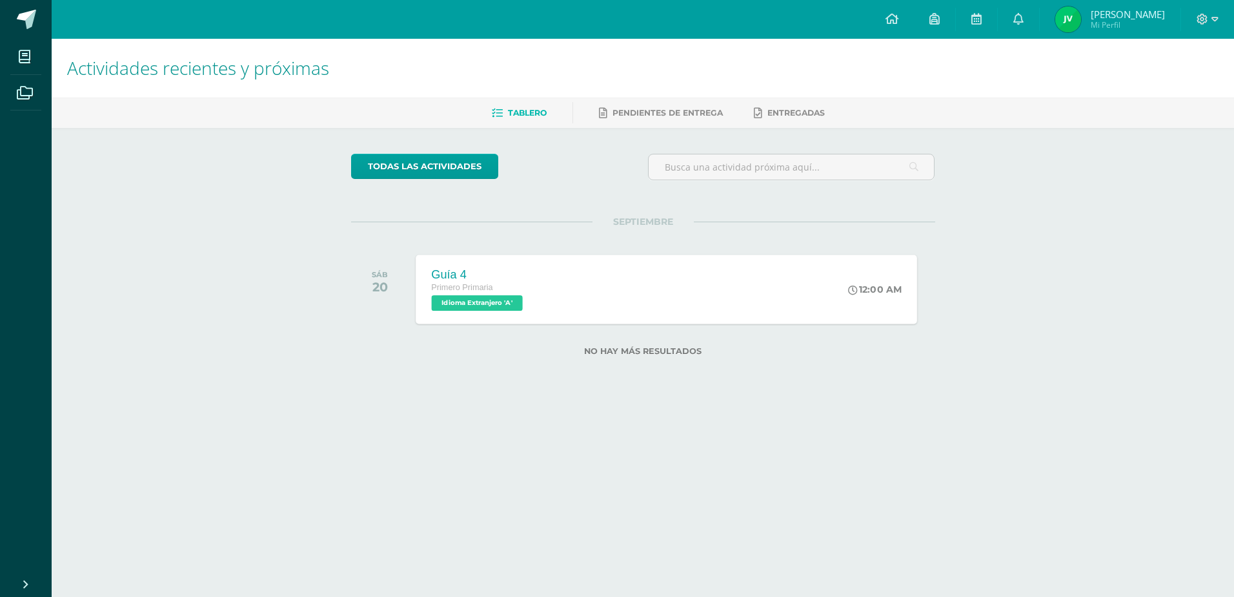
click at [671, 278] on div "Guía 4 Primero Primaria Idioma Extranjero 'A' 12:00 AM Guía 4 Idioma Extranjero…" at bounding box center [667, 288] width 502 height 69
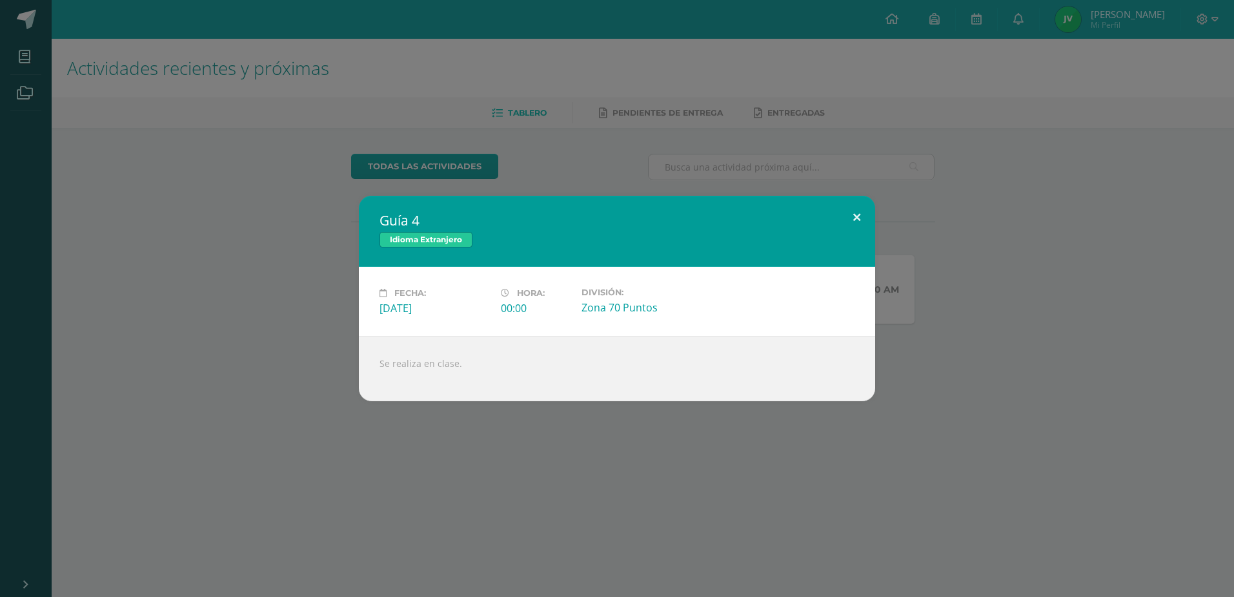
click at [859, 215] on button at bounding box center [857, 218] width 37 height 44
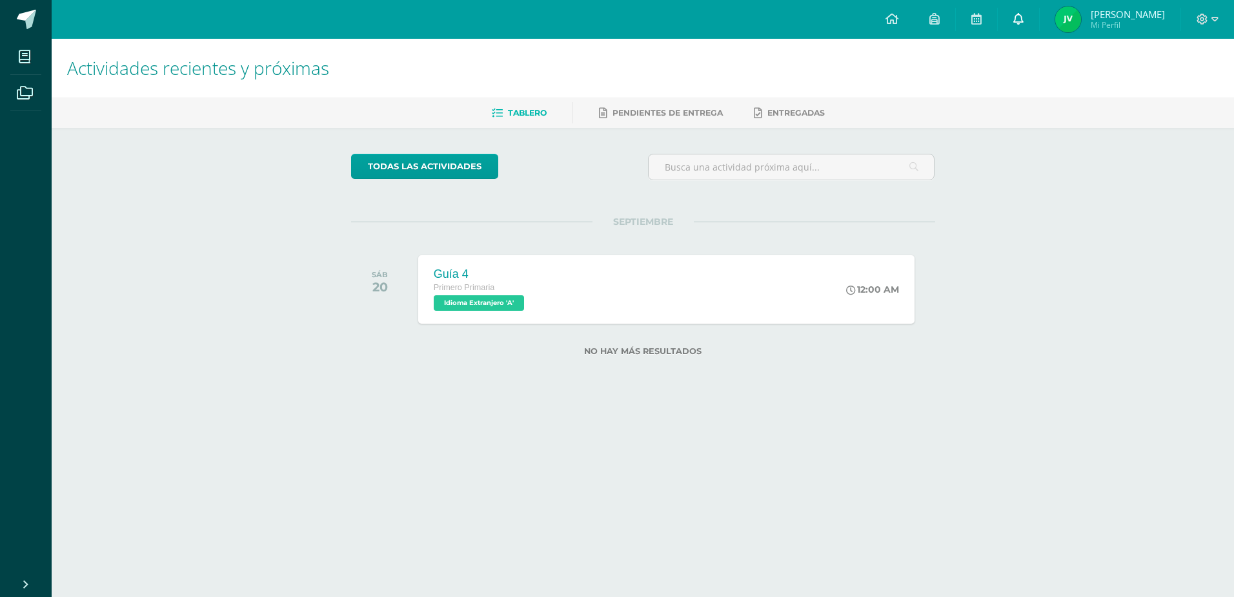
click at [1024, 17] on icon at bounding box center [1019, 19] width 10 height 12
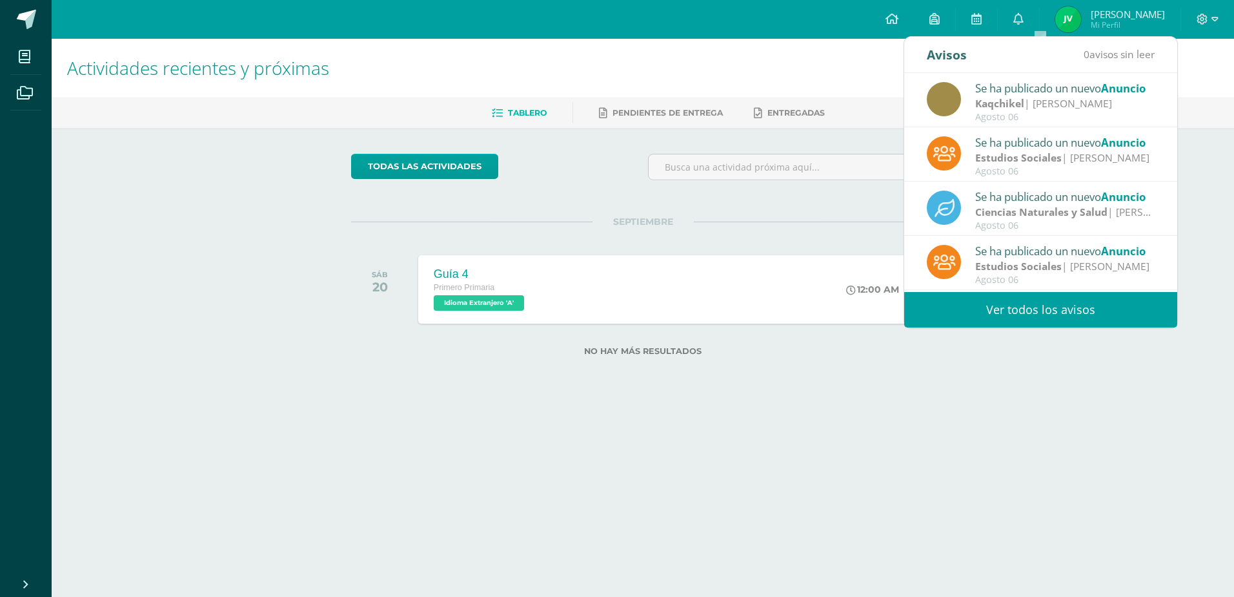
click at [1094, 307] on link "Ver todos los avisos" at bounding box center [1040, 310] width 273 height 36
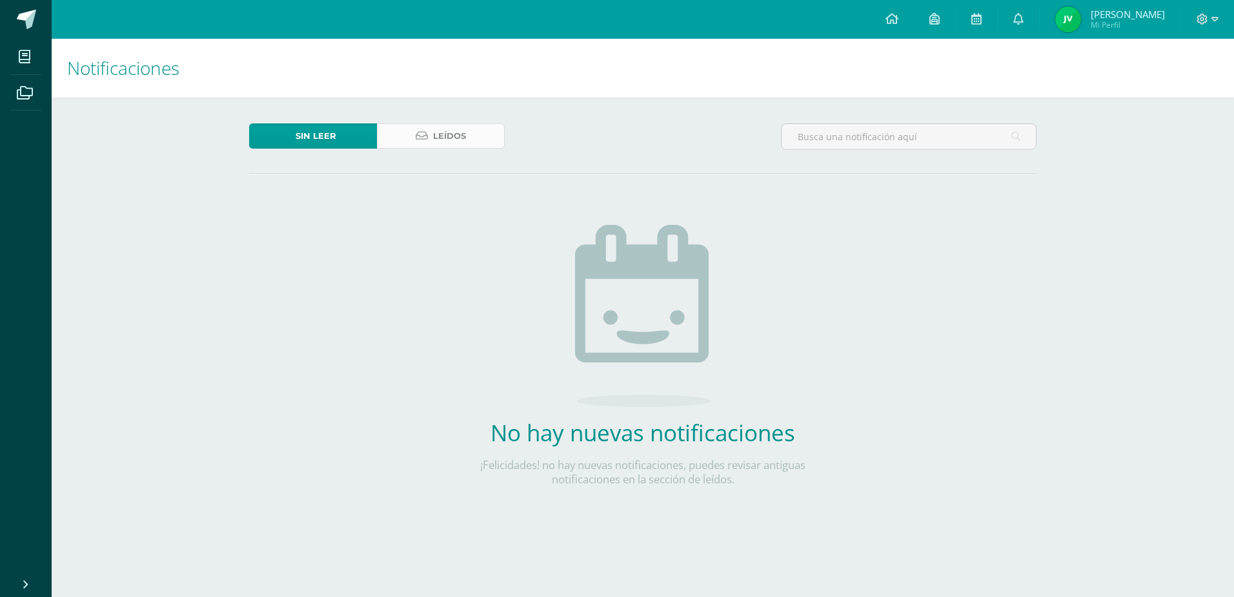
click at [449, 127] on span "Leídos" at bounding box center [449, 136] width 33 height 24
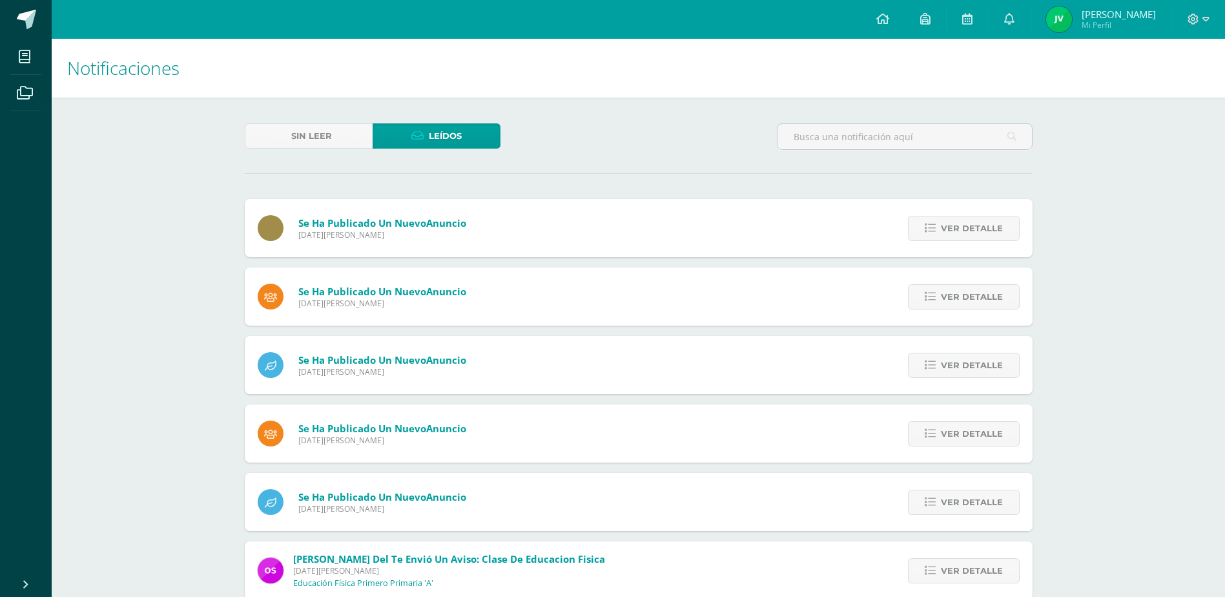
click at [419, 230] on span "[DATE][PERSON_NAME]" at bounding box center [382, 234] width 168 height 11
click at [972, 229] on span "Ver detalle" at bounding box center [972, 228] width 62 height 24
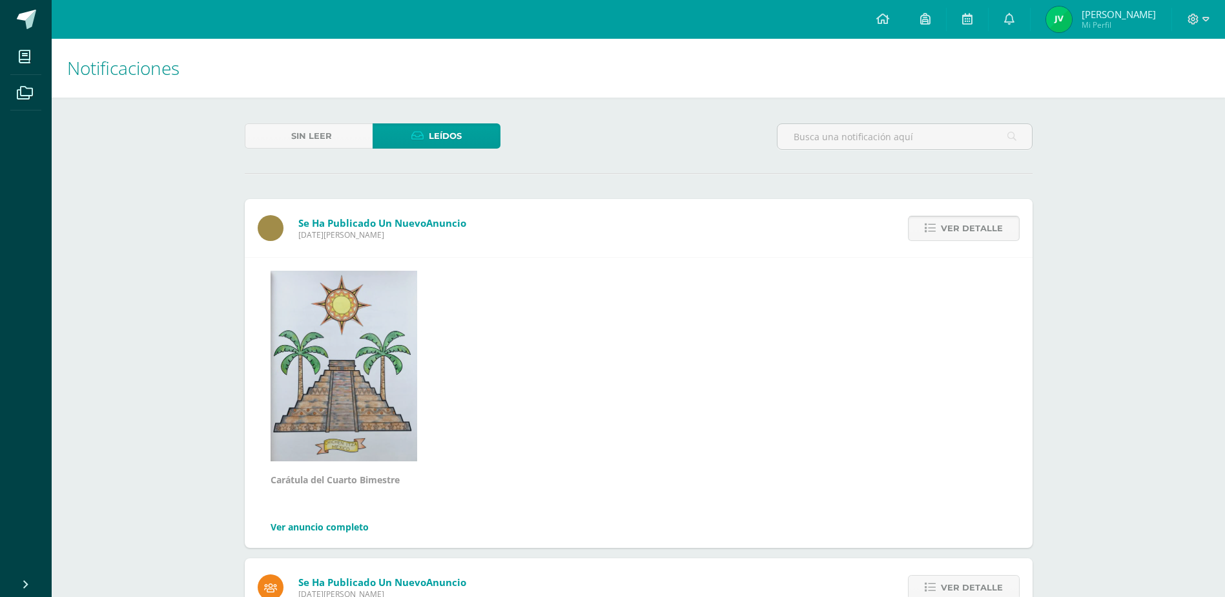
click at [953, 226] on span "Ver detalle" at bounding box center [972, 228] width 62 height 24
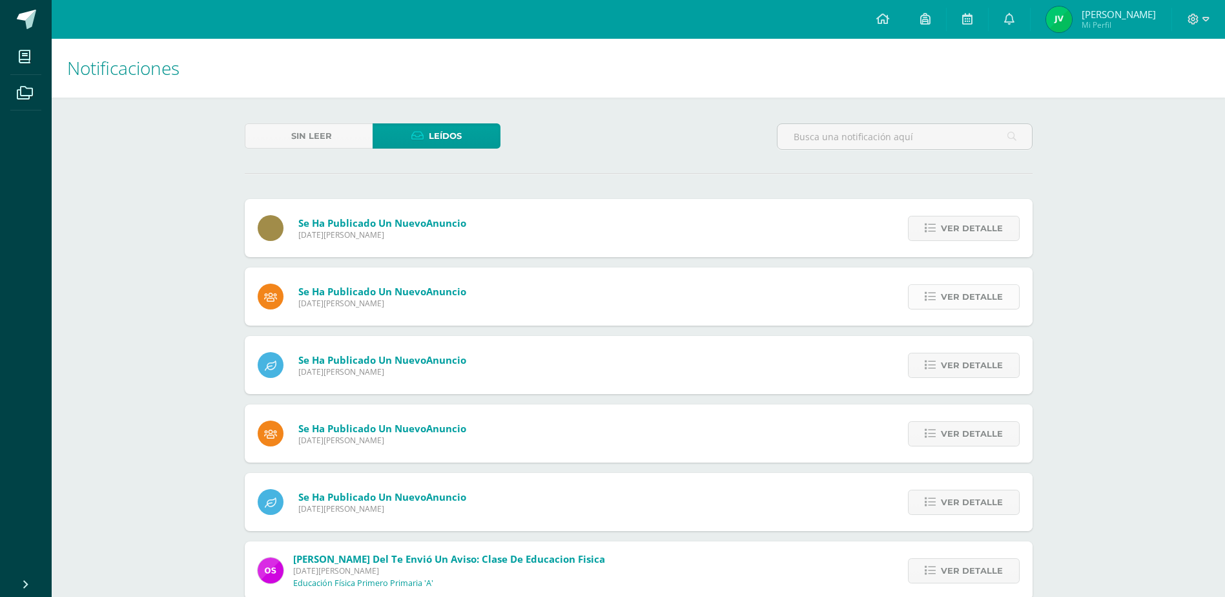
click at [965, 293] on span "Ver detalle" at bounding box center [972, 297] width 62 height 24
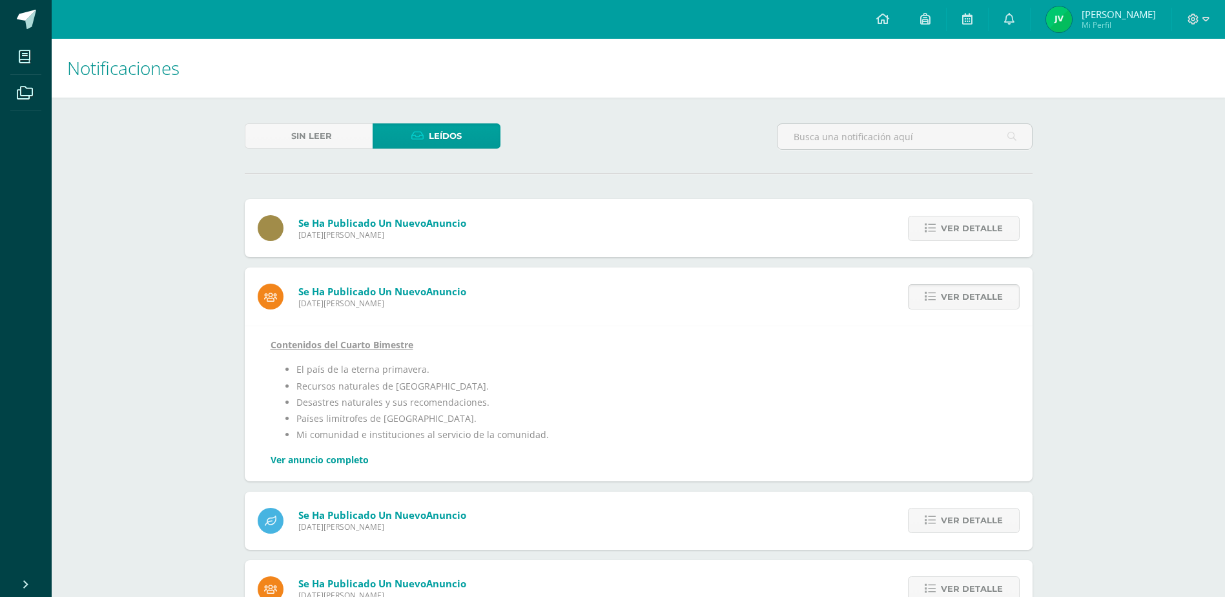
click at [963, 293] on span "Ver detalle" at bounding box center [972, 297] width 62 height 24
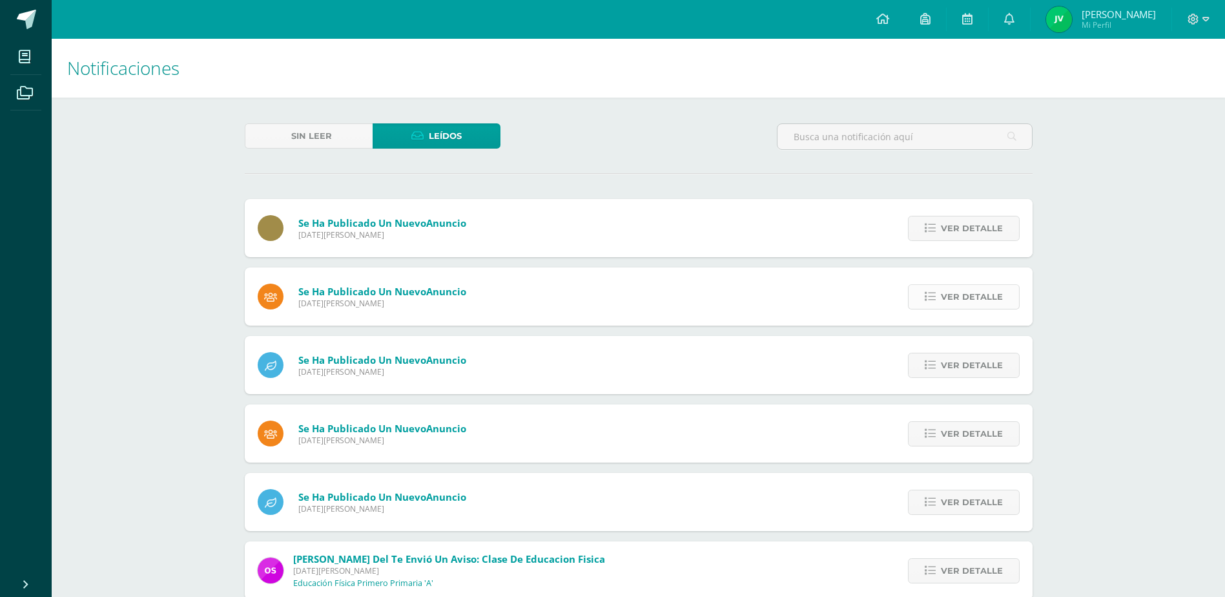
click at [966, 295] on span "Ver detalle" at bounding box center [972, 297] width 62 height 24
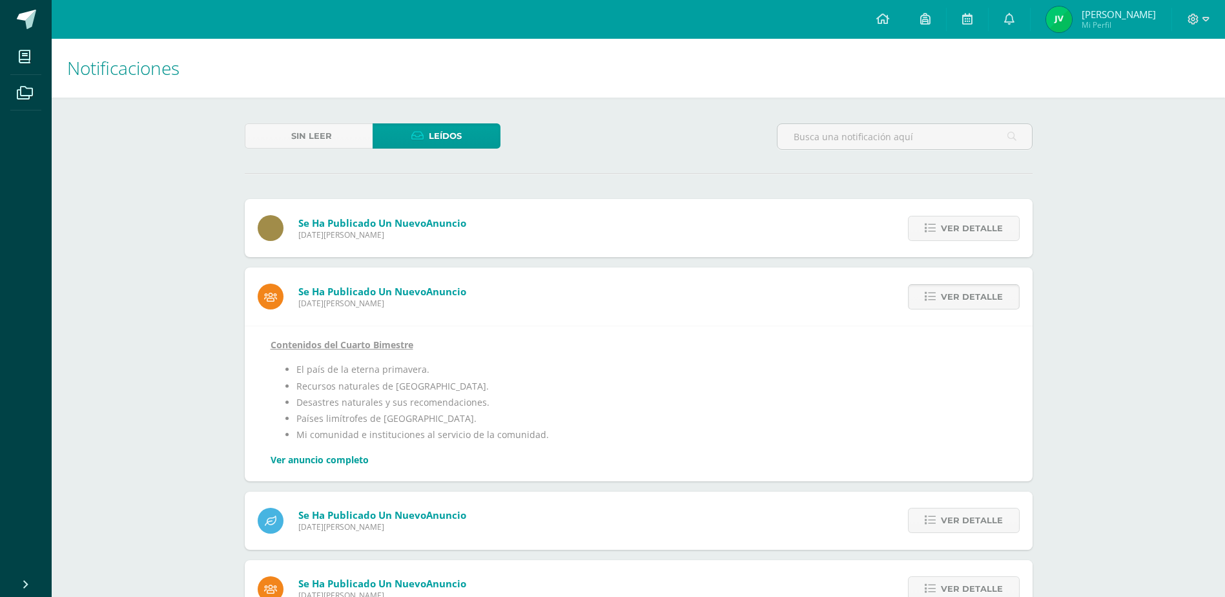
click at [988, 295] on span "Ver detalle" at bounding box center [972, 297] width 62 height 24
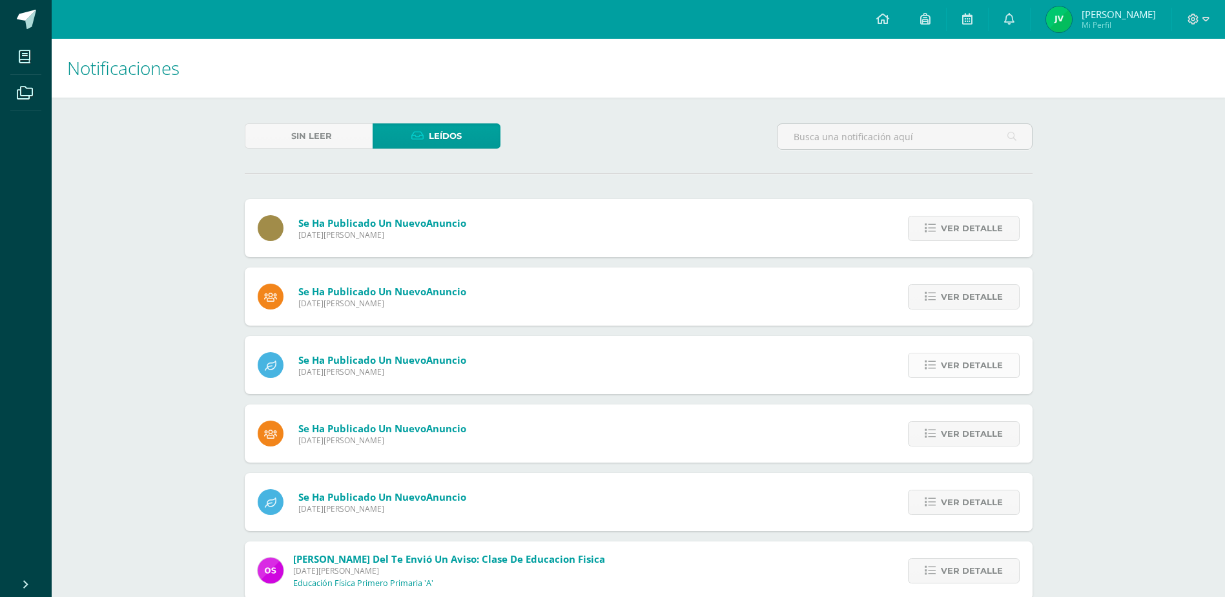
click at [994, 362] on span "Ver detalle" at bounding box center [972, 365] width 62 height 24
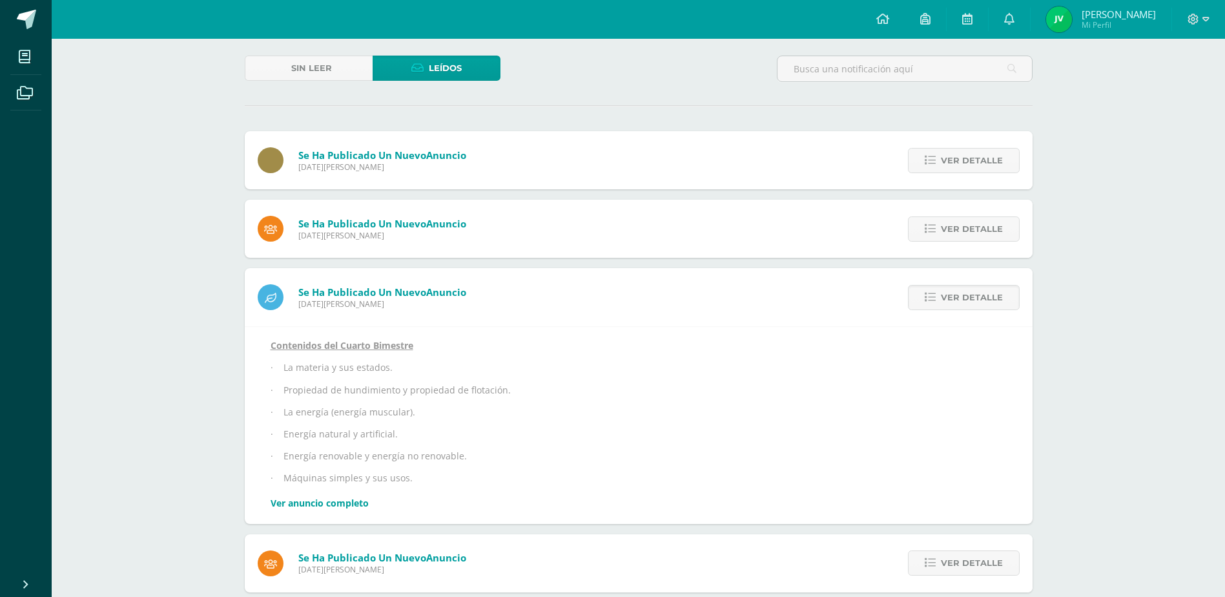
scroll to position [129, 0]
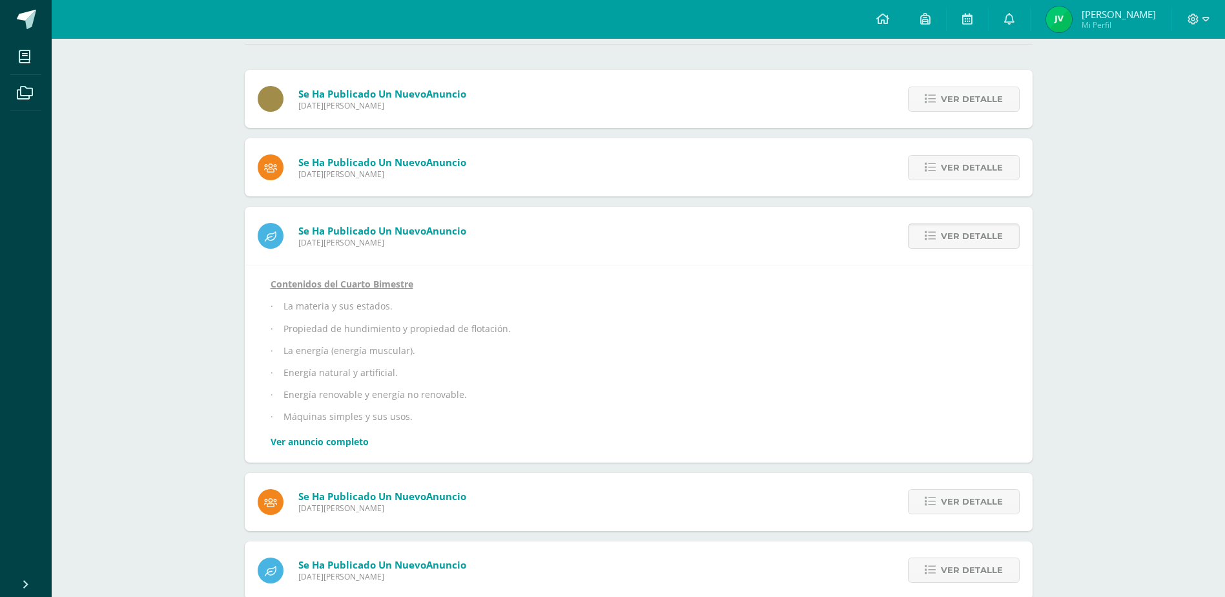
click at [992, 243] on span "Ver detalle" at bounding box center [972, 236] width 62 height 24
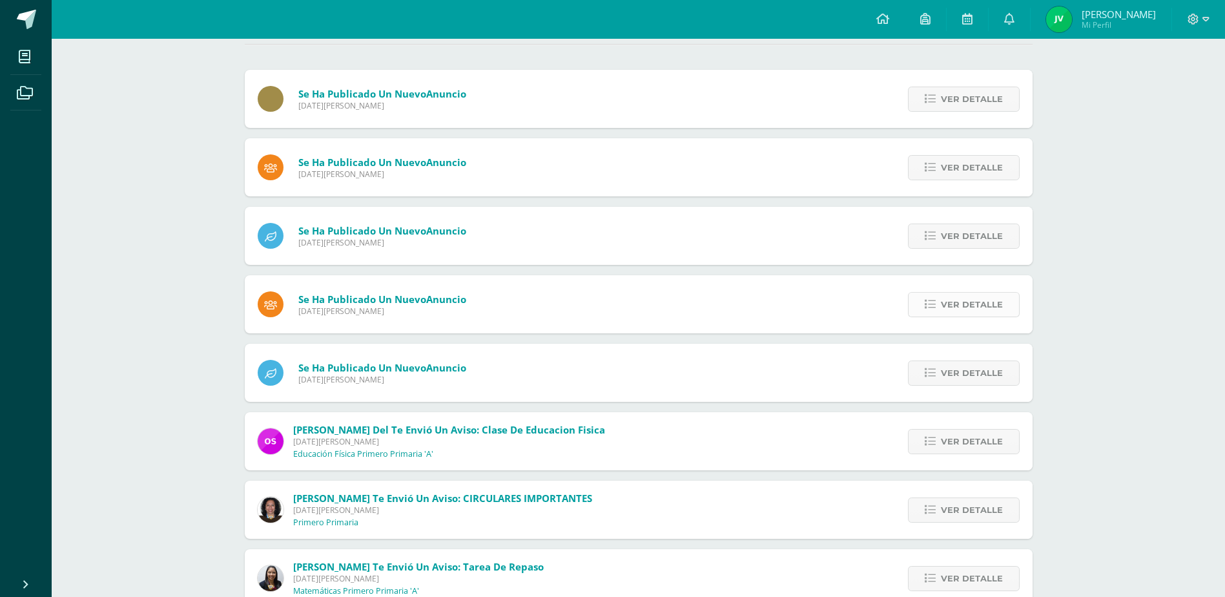
click at [988, 307] on span "Ver detalle" at bounding box center [972, 304] width 62 height 24
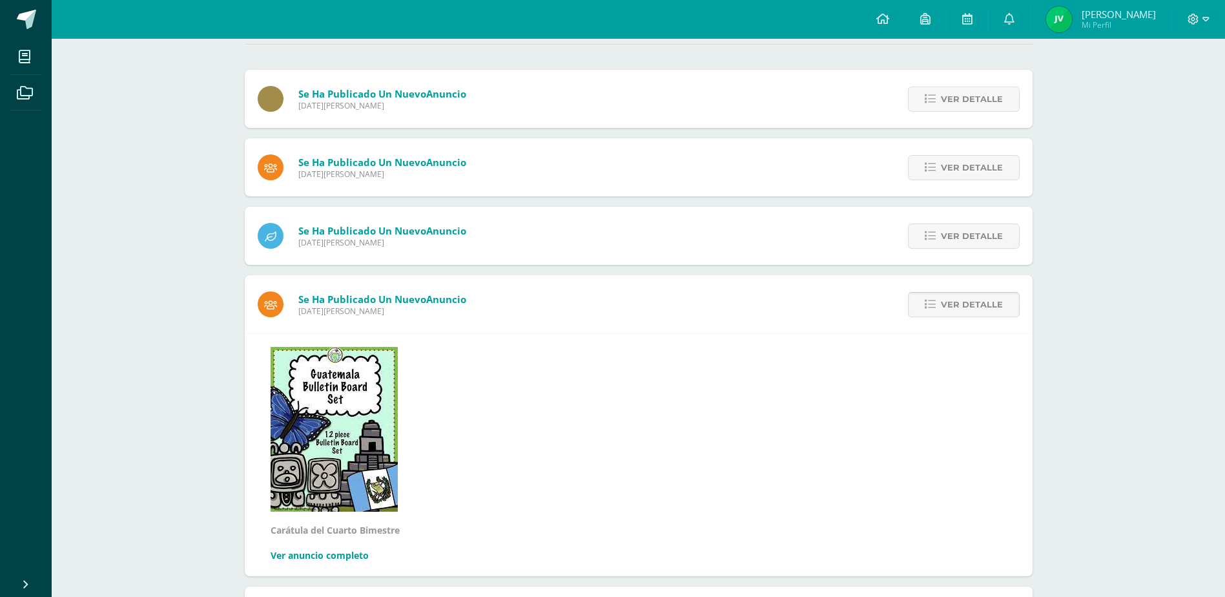
click at [985, 312] on span "Ver detalle" at bounding box center [972, 304] width 62 height 24
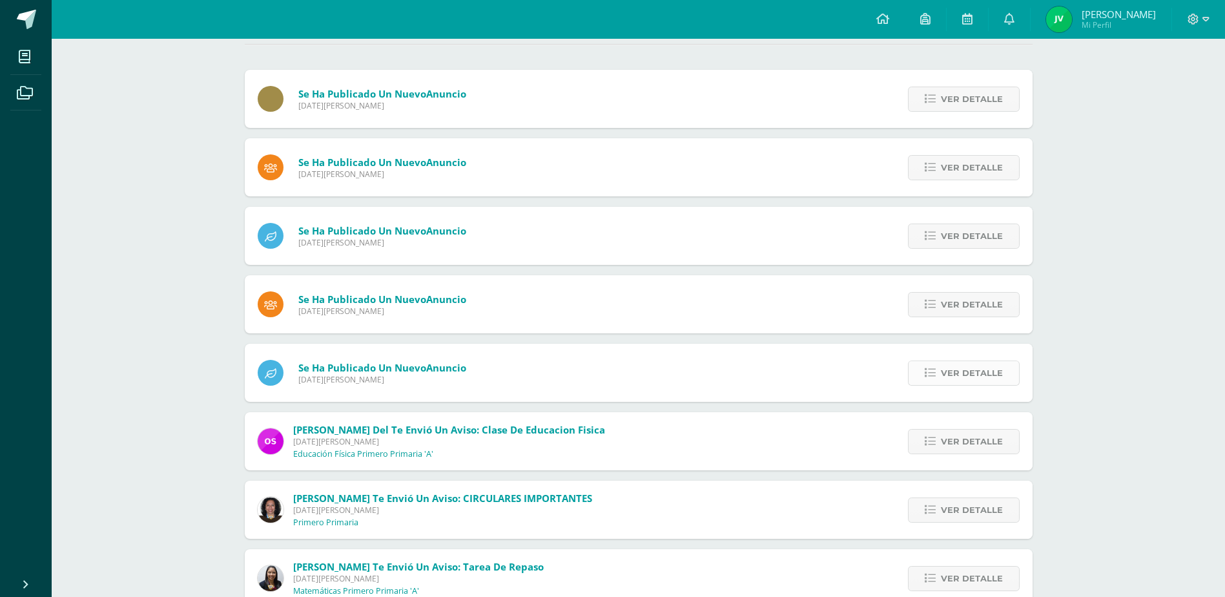
click at [975, 375] on span "Ver detalle" at bounding box center [972, 373] width 62 height 24
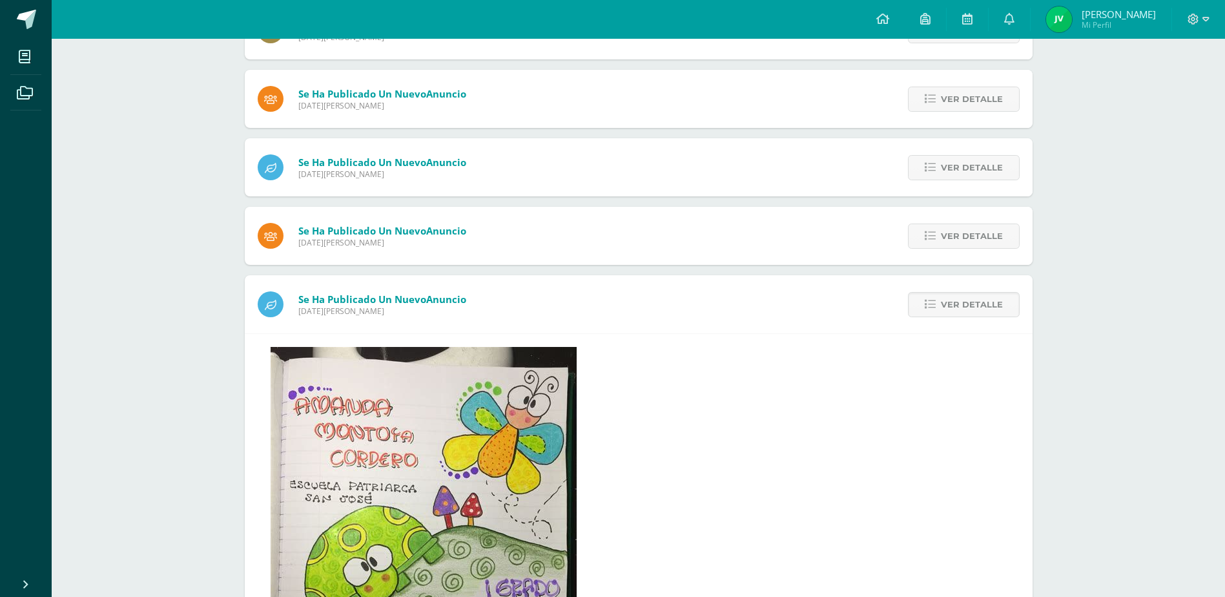
scroll to position [258, 0]
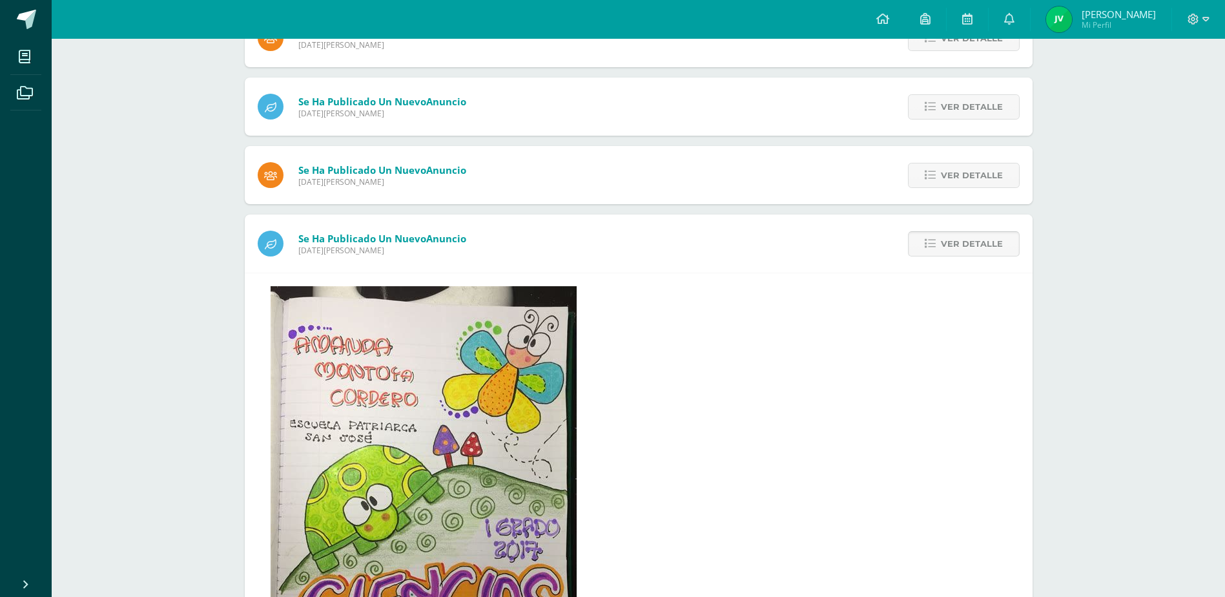
click at [971, 244] on span "Ver detalle" at bounding box center [972, 244] width 62 height 24
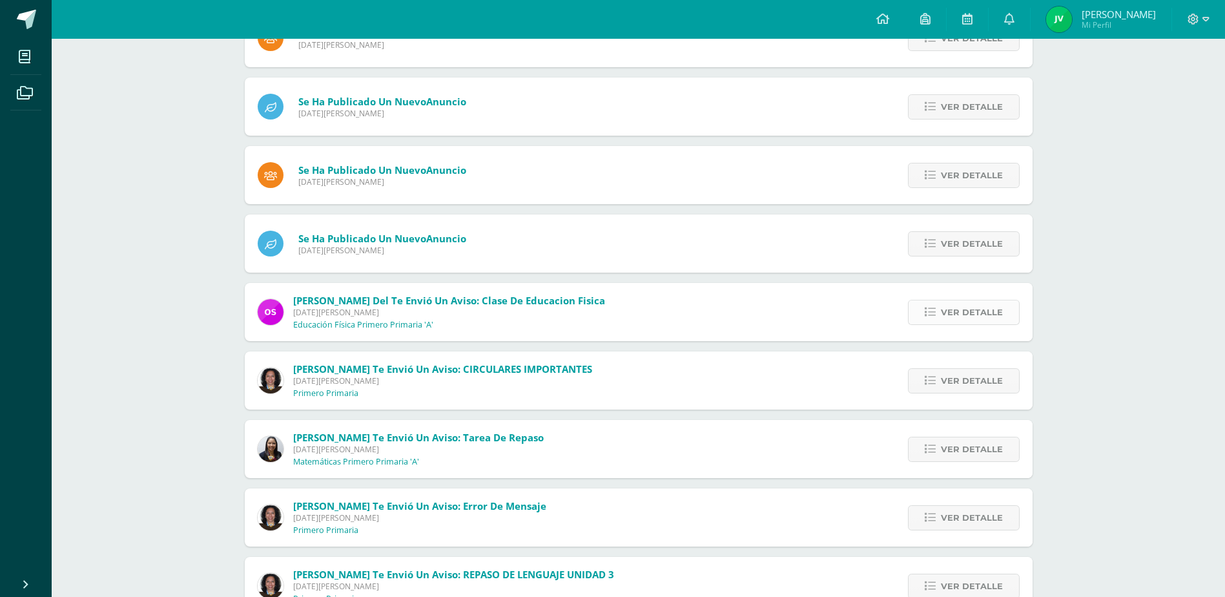
click at [974, 314] on span "Ver detalle" at bounding box center [972, 312] width 62 height 24
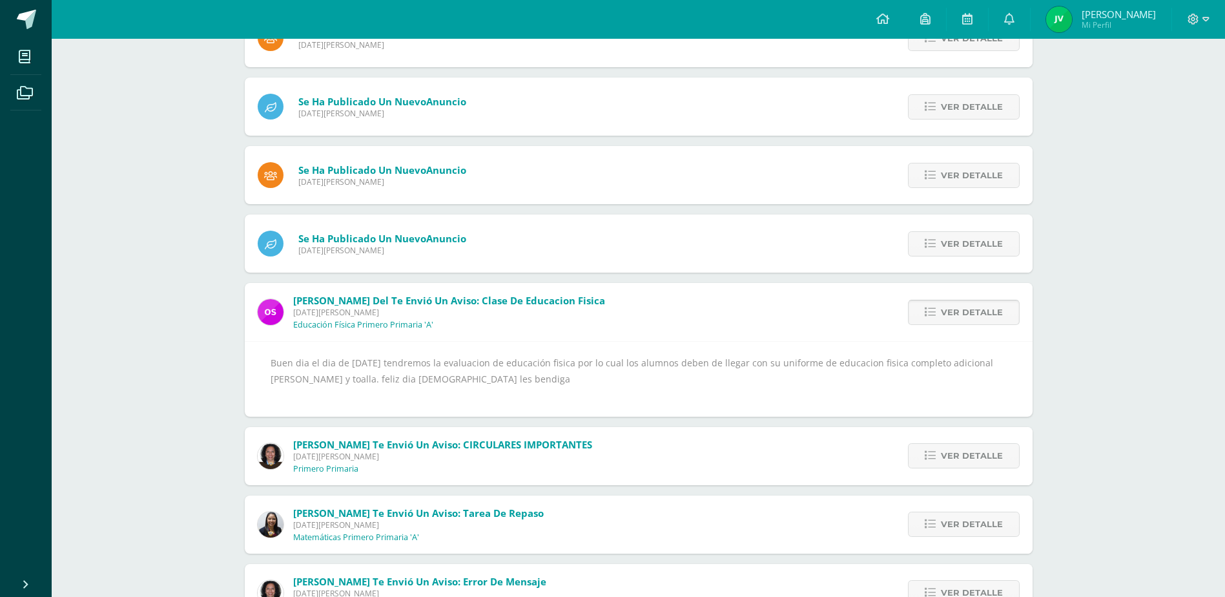
click at [985, 309] on span "Ver detalle" at bounding box center [972, 312] width 62 height 24
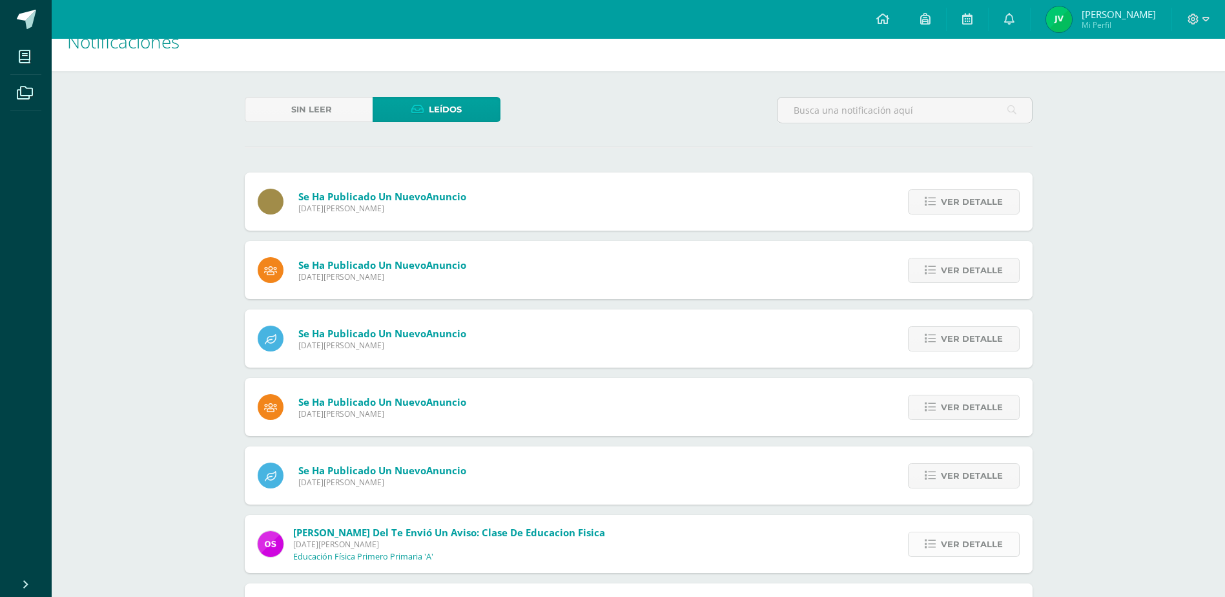
scroll to position [0, 0]
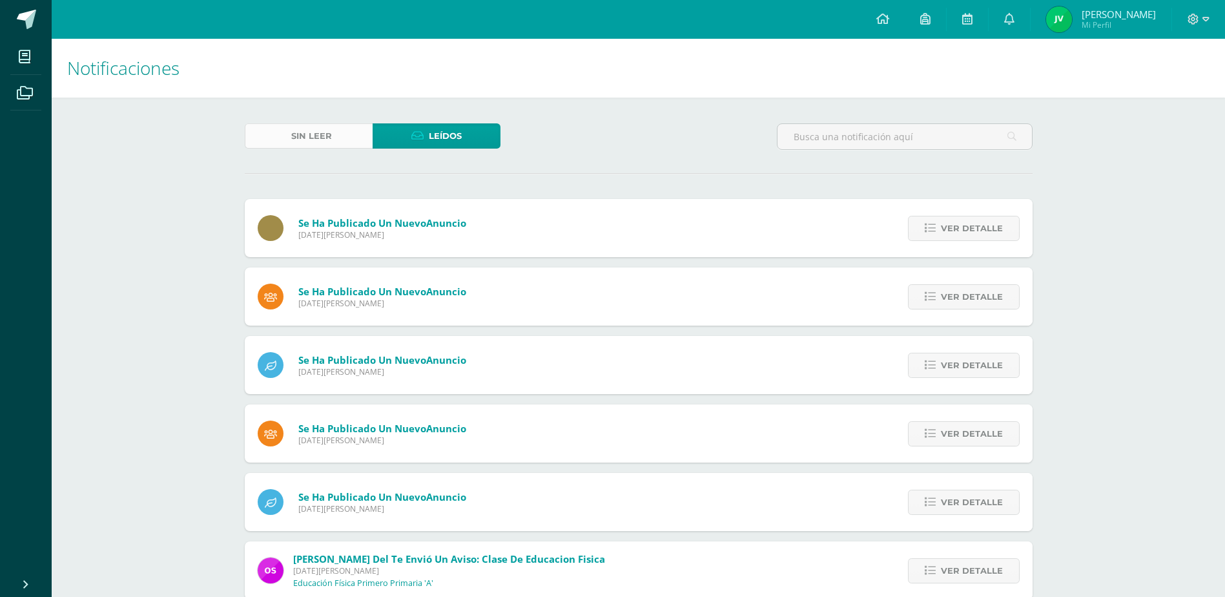
click at [320, 141] on span "Sin leer" at bounding box center [311, 136] width 41 height 24
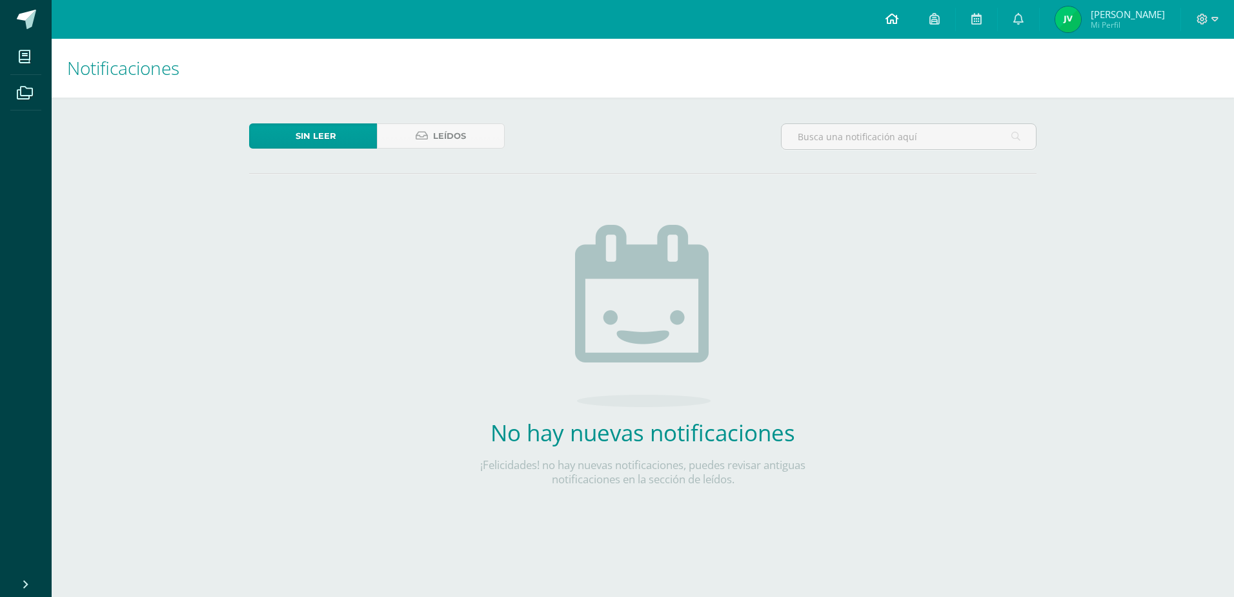
click at [899, 15] on icon at bounding box center [892, 19] width 13 height 12
